Goal: Complete application form

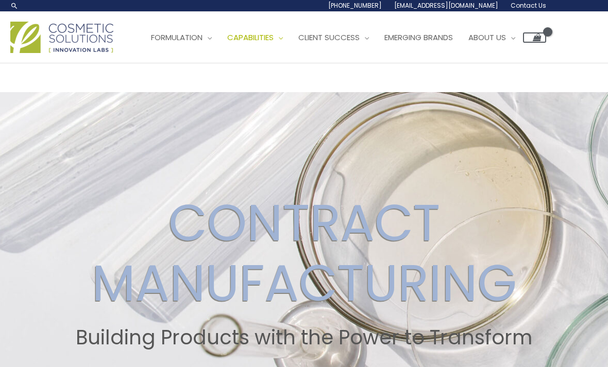
click at [453, 34] on span "Emerging Brands" at bounding box center [419, 37] width 69 height 11
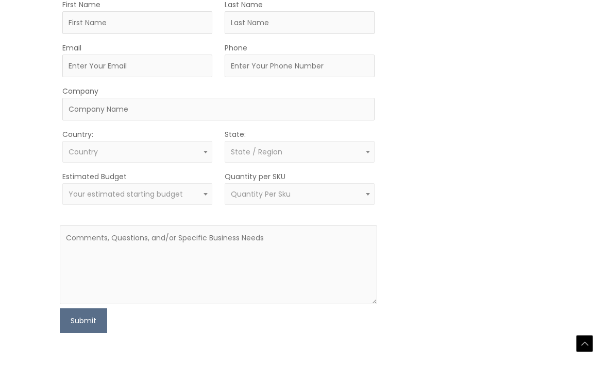
scroll to position [677, 0]
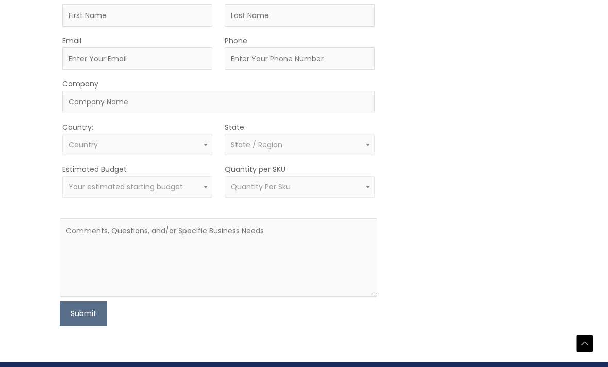
click at [82, 178] on span "Your estimated starting budget" at bounding box center [137, 188] width 150 height 22
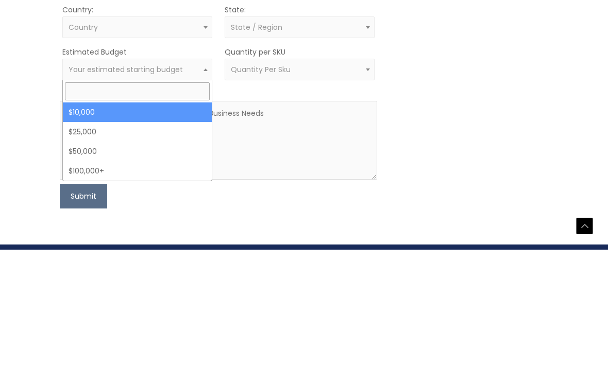
click at [464, 80] on div "MOQ TRIGGER STEP 2 TRIGGER" at bounding box center [469, 159] width 159 height 336
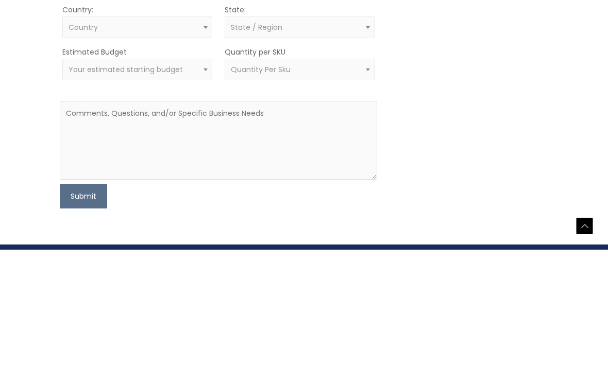
scroll to position [732, 0]
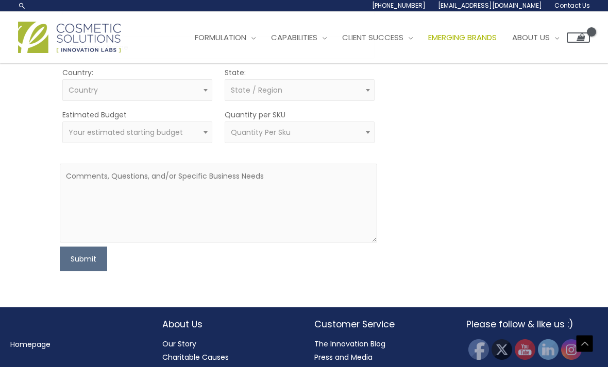
click at [62, 134] on span "Your estimated starting budget" at bounding box center [137, 133] width 150 height 22
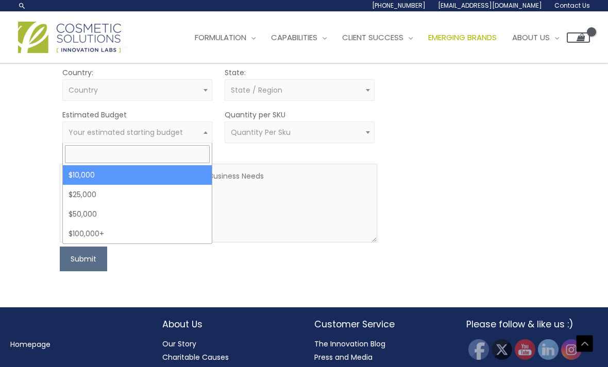
click at [74, 159] on input "text" at bounding box center [137, 154] width 145 height 18
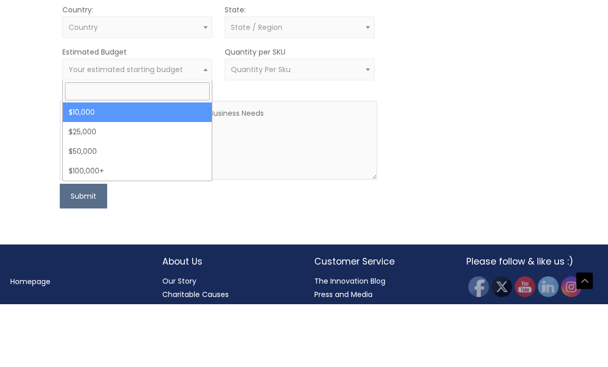
type input "q"
type input "1"
click at [516, 130] on div "MOQ TRIGGER STEP 2 TRIGGER" at bounding box center [469, 104] width 159 height 336
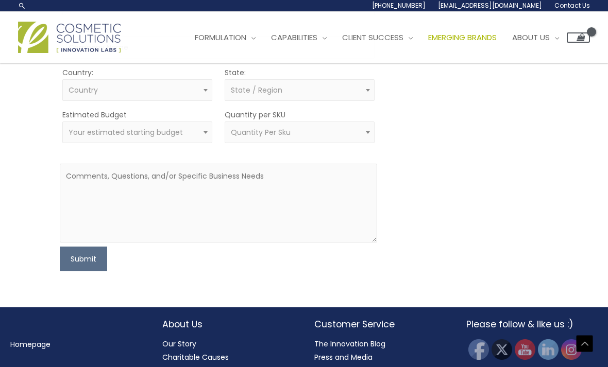
click at [356, 131] on span "Quantity Per Sku" at bounding box center [300, 133] width 138 height 10
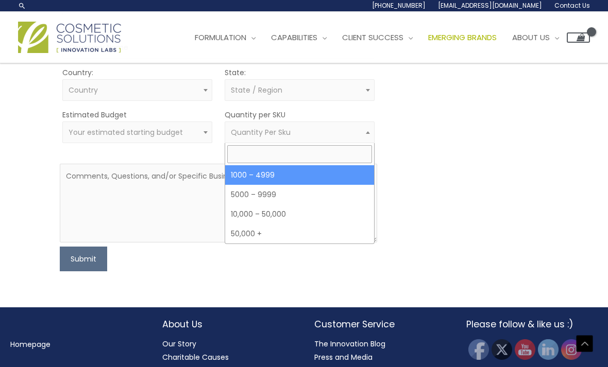
click at [454, 115] on div "MOQ TRIGGER STEP 2 TRIGGER" at bounding box center [469, 104] width 159 height 336
